Goal: Browse casually

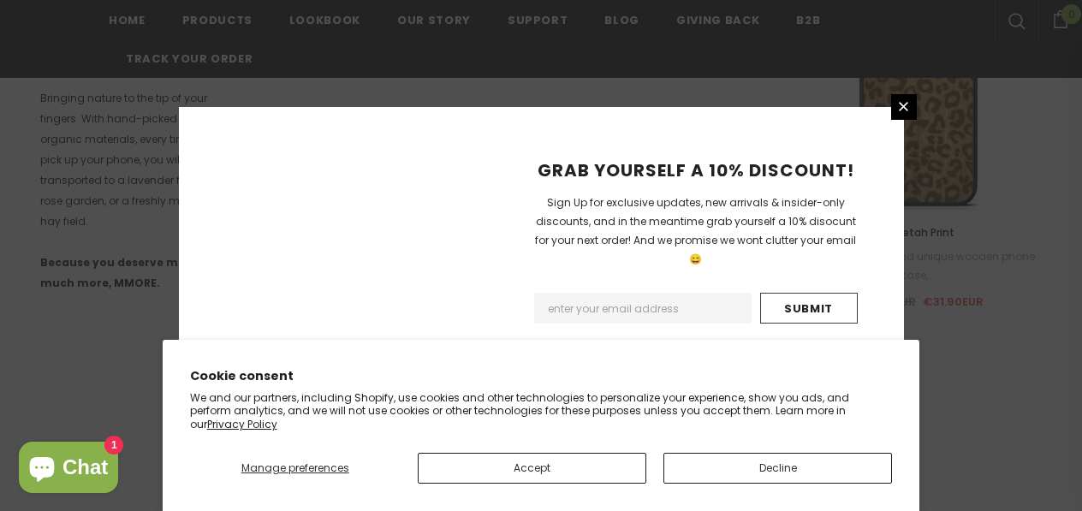
scroll to position [1358, 0]
